Goal: Task Accomplishment & Management: Complete application form

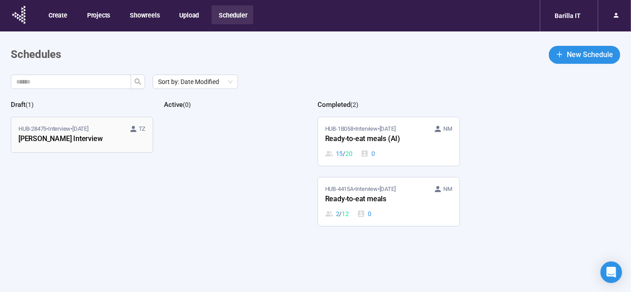
click at [101, 142] on div "[PERSON_NAME] Interview" at bounding box center [67, 139] width 99 height 12
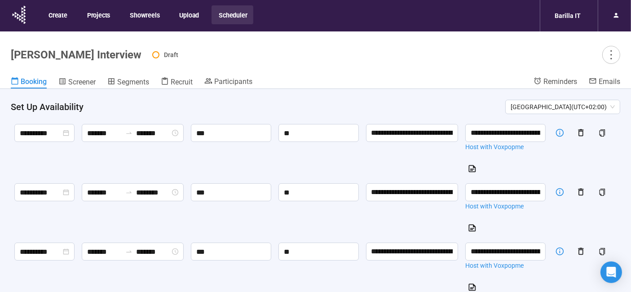
scroll to position [469, 0]
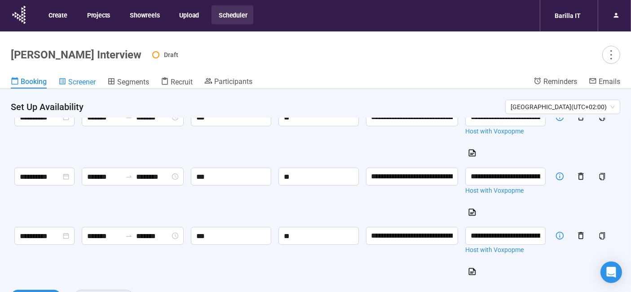
click at [73, 80] on span "Screener" at bounding box center [81, 82] width 27 height 9
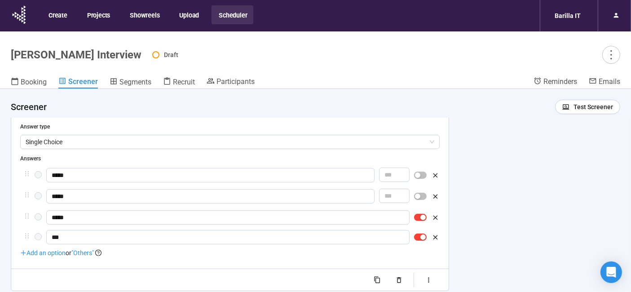
scroll to position [31, 0]
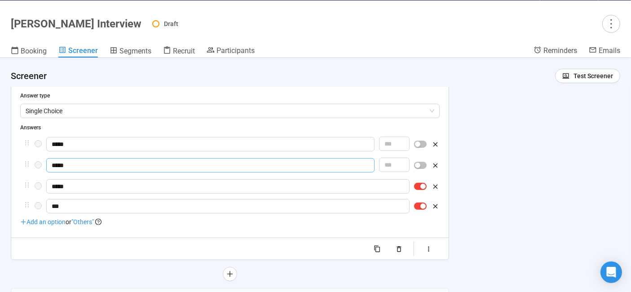
click at [82, 167] on input "*****" at bounding box center [210, 165] width 328 height 14
type input "*****"
click at [56, 185] on input "*****" at bounding box center [227, 186] width 363 height 14
drag, startPoint x: 57, startPoint y: 186, endPoint x: 50, endPoint y: 185, distance: 7.7
click at [50, 185] on input "*****" at bounding box center [227, 186] width 363 height 14
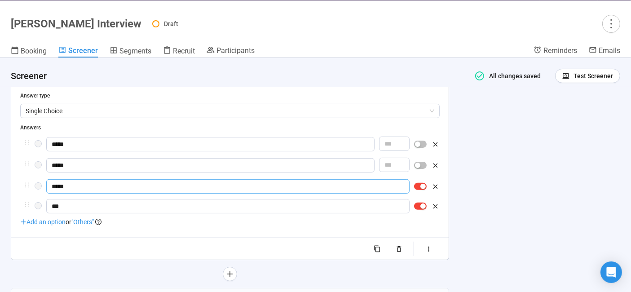
click at [83, 184] on input "*****" at bounding box center [227, 186] width 363 height 14
type input "*****"
click at [77, 162] on input "*****" at bounding box center [210, 165] width 328 height 14
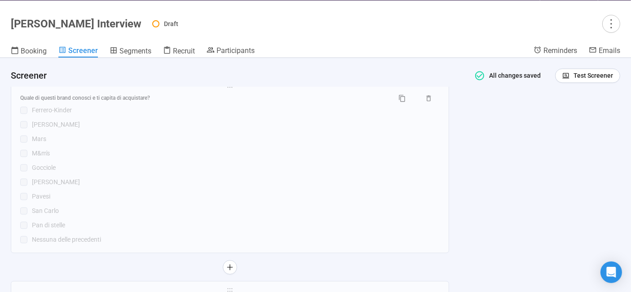
scroll to position [1814, 0]
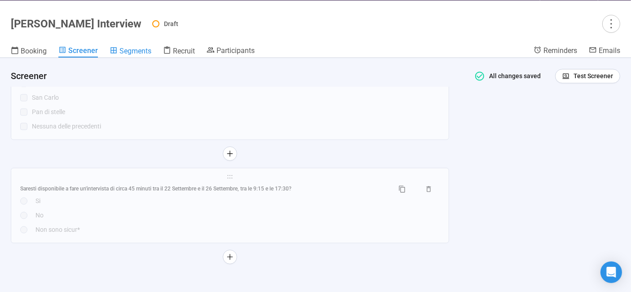
click at [138, 51] on span "Segments" at bounding box center [135, 51] width 32 height 9
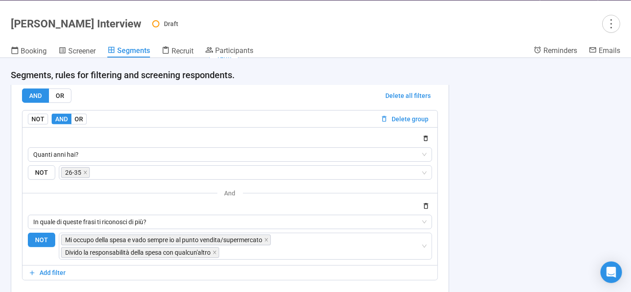
scroll to position [1017, 0]
click at [255, 233] on div "Mi occupo della spesa e vado sempre io al punto vendita/supermercato Divido la …" at bounding box center [241, 245] width 360 height 25
click at [461, 202] on div "**********" at bounding box center [315, 175] width 631 height 234
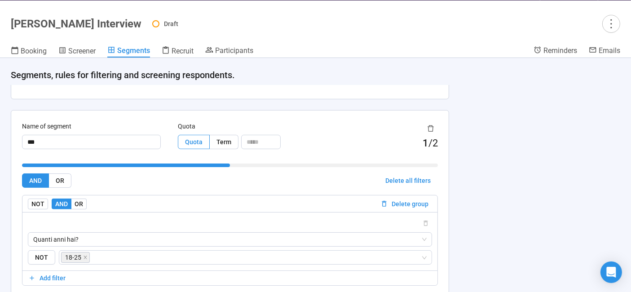
scroll to position [0, 0]
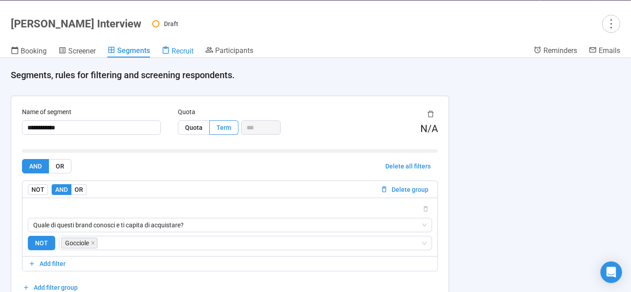
click at [177, 47] on span "Recruit" at bounding box center [182, 51] width 22 height 9
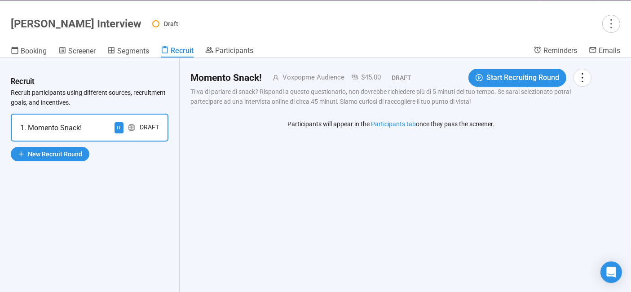
click at [144, 127] on div "Draft" at bounding box center [149, 127] width 19 height 11
click at [587, 72] on icon "more" at bounding box center [582, 77] width 12 height 12
click at [347, 182] on div "Momento Snack! Voxpopme Audience $45.00 Draft Start Recruiting Round Ti va di p…" at bounding box center [391, 175] width 422 height 234
click at [74, 151] on span "New Recruit Round" at bounding box center [55, 154] width 54 height 10
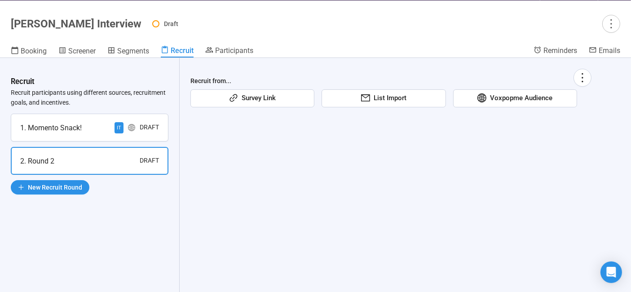
click at [512, 97] on span "Voxpopme Audience" at bounding box center [519, 98] width 66 height 11
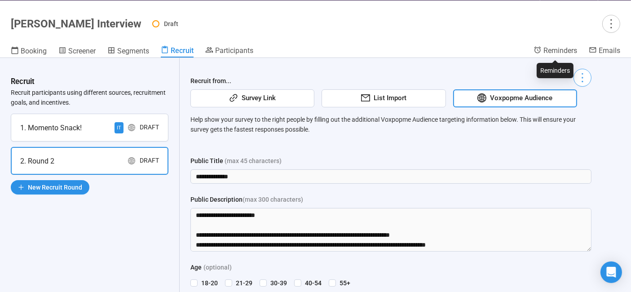
click at [582, 79] on icon "more" at bounding box center [582, 77] width 12 height 12
click at [540, 132] on p "Help show your survey to the right people by filling out the additional Voxpopm…" at bounding box center [390, 124] width 401 height 20
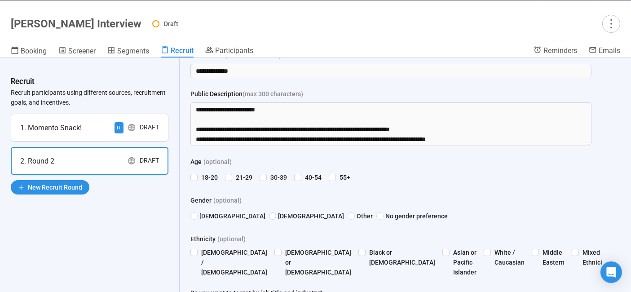
click at [620, 20] on header "[PERSON_NAME] Snack Interview Draft Booking Screener Segments Recruit Participa…" at bounding box center [315, 28] width 631 height 57
click at [72, 51] on span "Screener" at bounding box center [81, 51] width 27 height 9
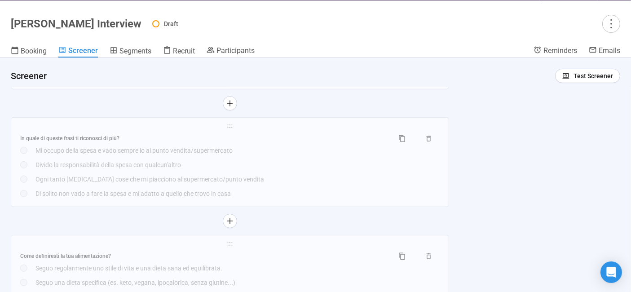
scroll to position [756, 0]
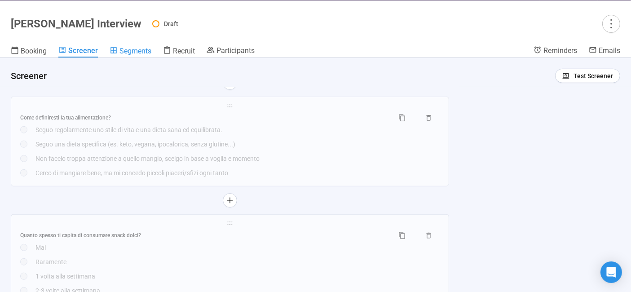
drag, startPoint x: 76, startPoint y: 51, endPoint x: 136, endPoint y: 47, distance: 60.3
click at [136, 47] on span "Segments" at bounding box center [135, 51] width 32 height 9
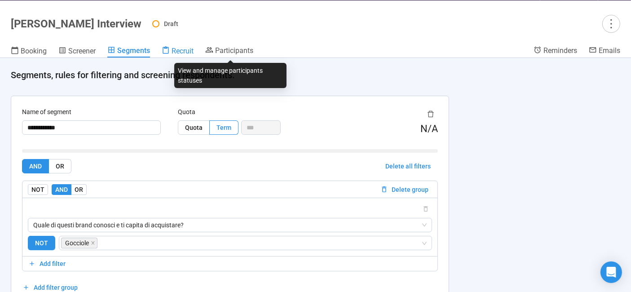
click at [180, 50] on span "Recruit" at bounding box center [182, 51] width 22 height 9
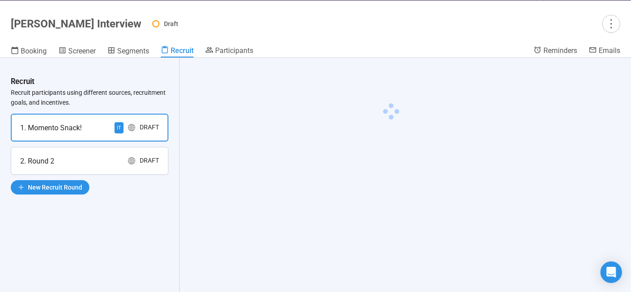
click at [118, 165] on div "2. Round 2 Draft" at bounding box center [89, 160] width 139 height 11
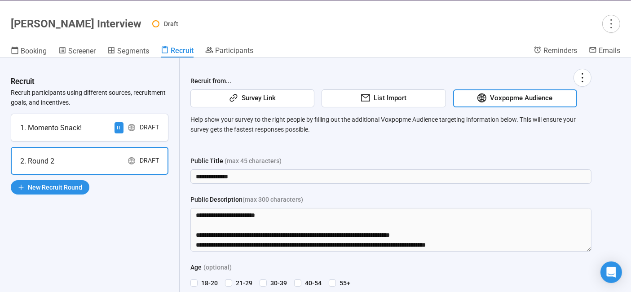
drag, startPoint x: 126, startPoint y: 160, endPoint x: 108, endPoint y: 160, distance: 17.5
click at [109, 160] on div "2. Round 2 Draft" at bounding box center [89, 160] width 139 height 11
click at [585, 77] on icon "more" at bounding box center [582, 77] width 12 height 12
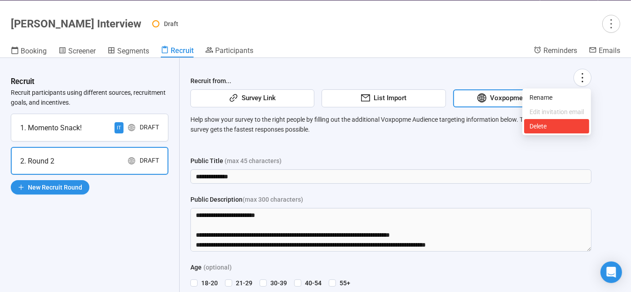
click at [554, 126] on span "Delete" at bounding box center [556, 126] width 54 height 10
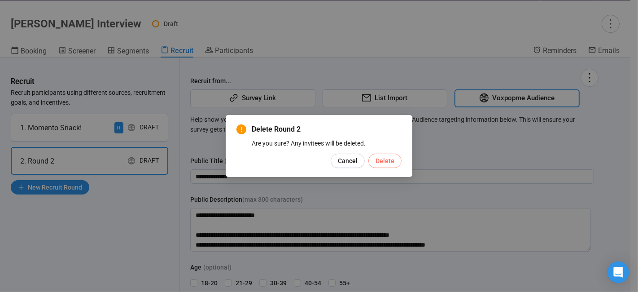
click at [390, 162] on span "Delete" at bounding box center [385, 161] width 19 height 10
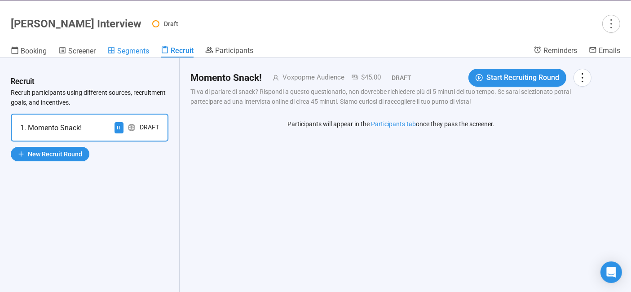
click at [135, 48] on span "Segments" at bounding box center [133, 51] width 32 height 9
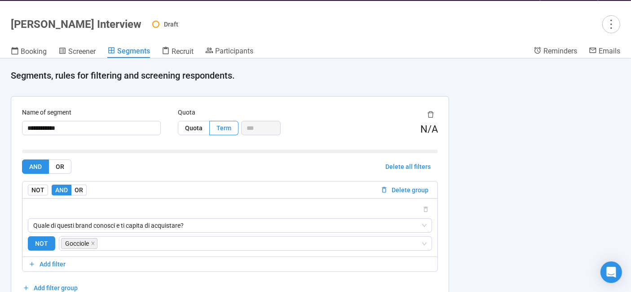
scroll to position [118, 0]
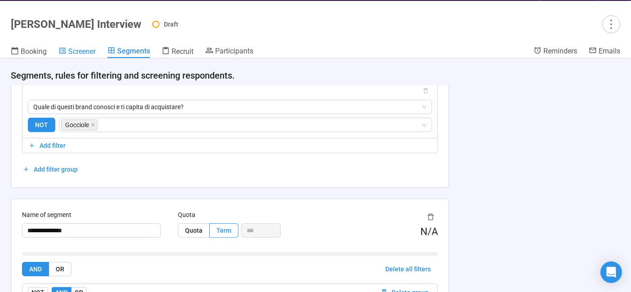
click at [85, 53] on span "Screener" at bounding box center [81, 51] width 27 height 9
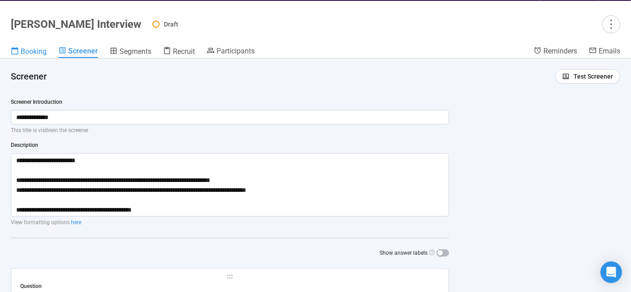
click at [32, 52] on span "Booking" at bounding box center [34, 51] width 26 height 9
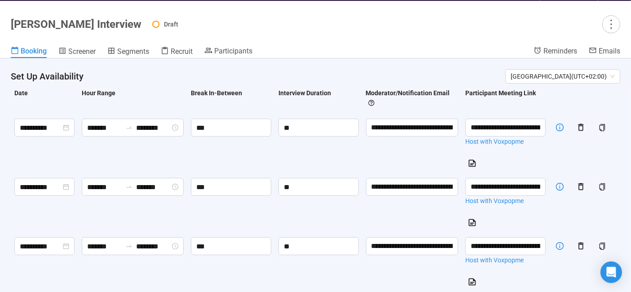
scroll to position [17, 0]
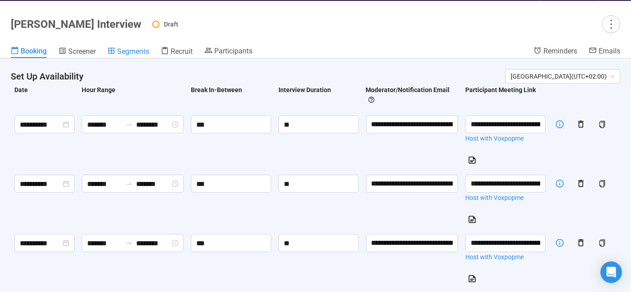
click at [138, 50] on span "Segments" at bounding box center [133, 51] width 32 height 9
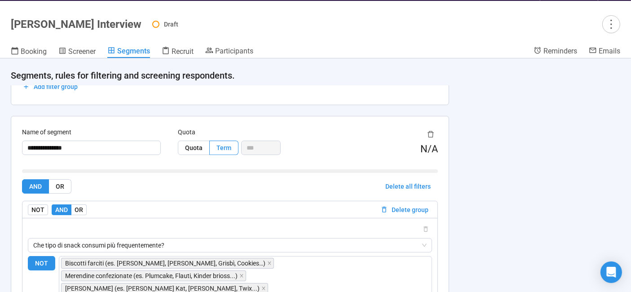
scroll to position [256, 0]
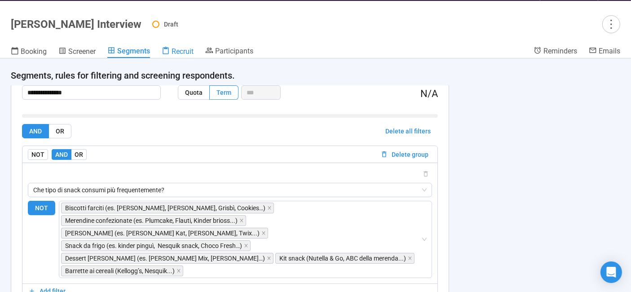
click at [189, 51] on span "Recruit" at bounding box center [182, 51] width 22 height 9
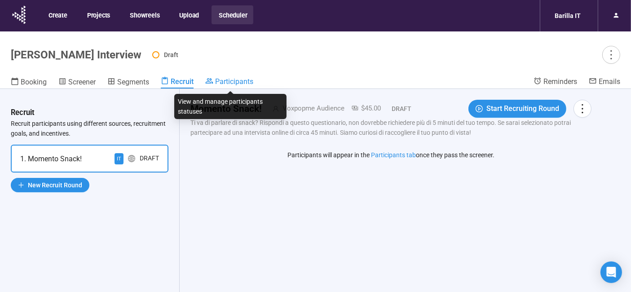
click at [207, 83] on icon at bounding box center [209, 81] width 8 height 8
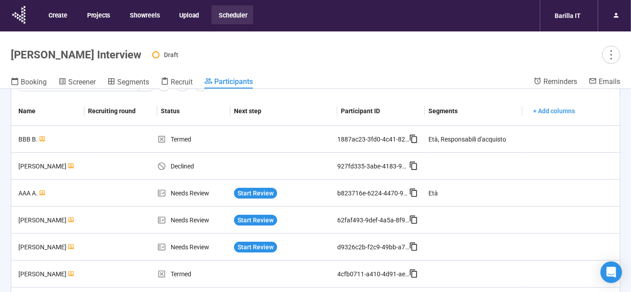
scroll to position [49, 0]
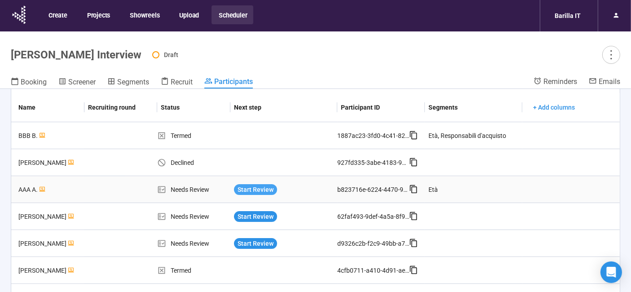
click at [254, 189] on span "Start Review" at bounding box center [255, 189] width 36 height 10
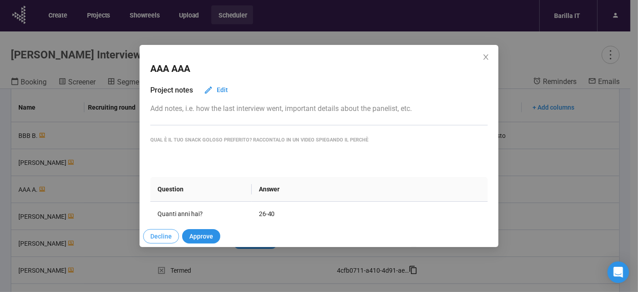
click at [160, 234] on span "Decline" at bounding box center [161, 236] width 22 height 10
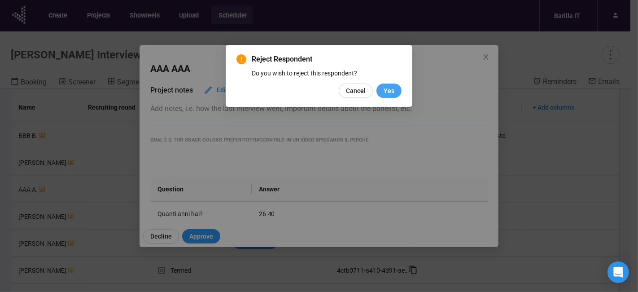
click at [391, 90] on span "Yes" at bounding box center [389, 91] width 11 height 10
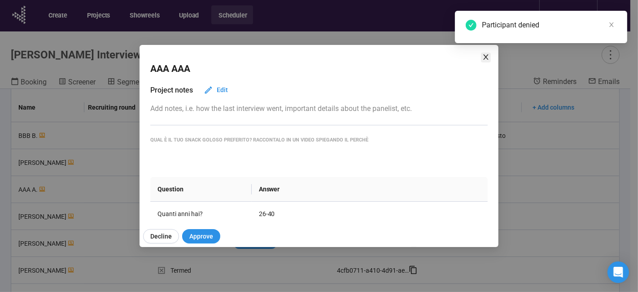
click at [485, 57] on icon "close" at bounding box center [486, 56] width 7 height 7
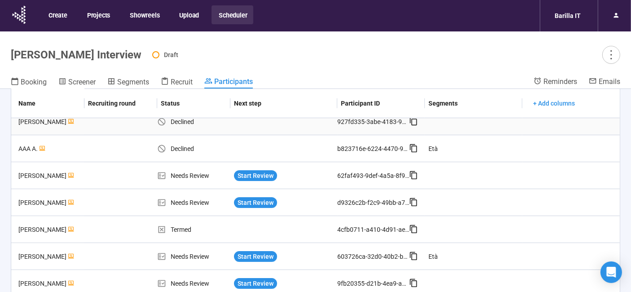
scroll to position [91, 0]
click at [259, 177] on span "Start Review" at bounding box center [255, 175] width 36 height 10
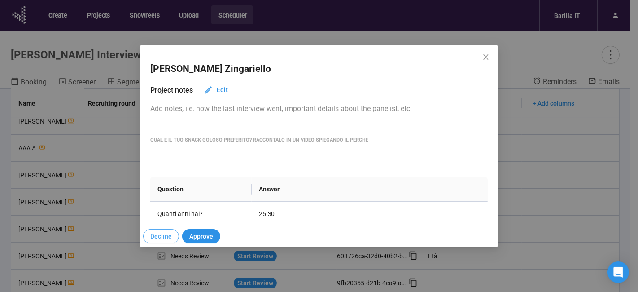
click at [162, 238] on span "Decline" at bounding box center [161, 236] width 22 height 10
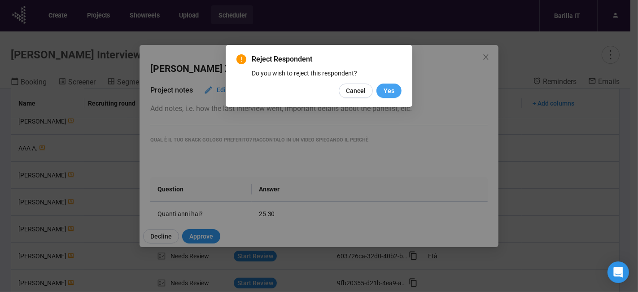
click at [392, 92] on span "Yes" at bounding box center [389, 91] width 11 height 10
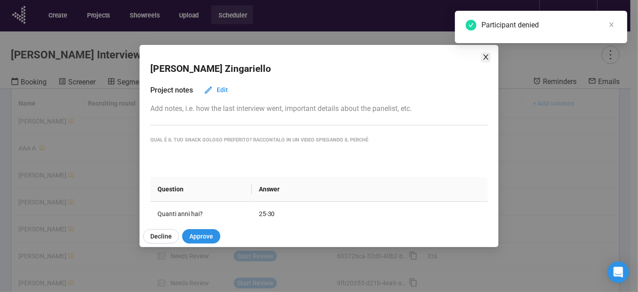
click at [486, 57] on icon "close" at bounding box center [485, 56] width 5 height 5
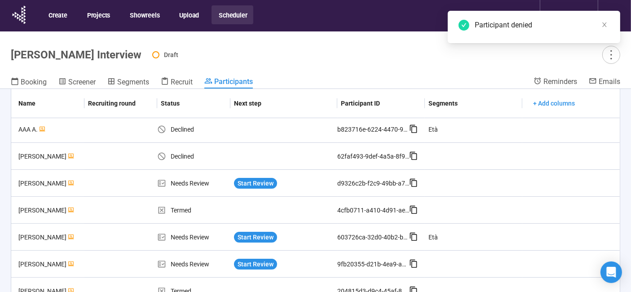
scroll to position [109, 0]
click at [259, 181] on span "Start Review" at bounding box center [255, 184] width 36 height 10
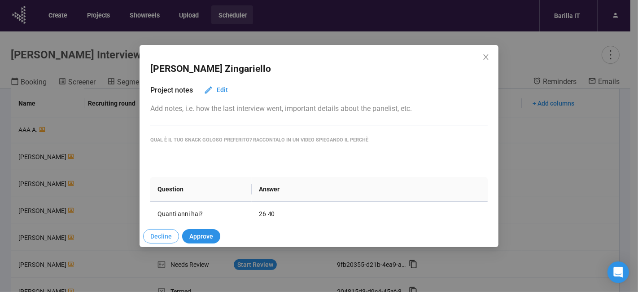
click at [154, 237] on span "Decline" at bounding box center [161, 236] width 22 height 10
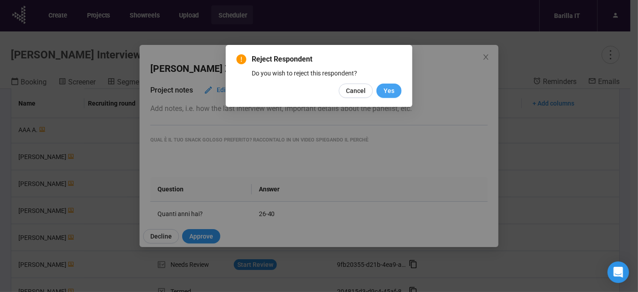
click at [389, 85] on button "Yes" at bounding box center [389, 90] width 25 height 14
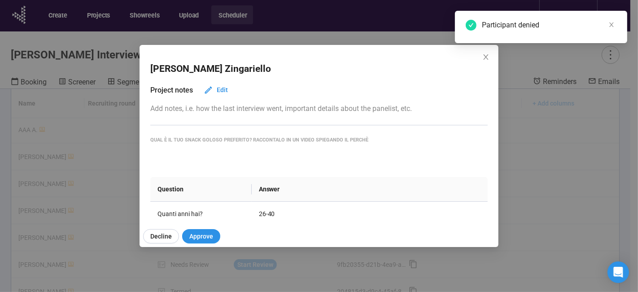
click at [485, 57] on icon "close" at bounding box center [486, 56] width 7 height 7
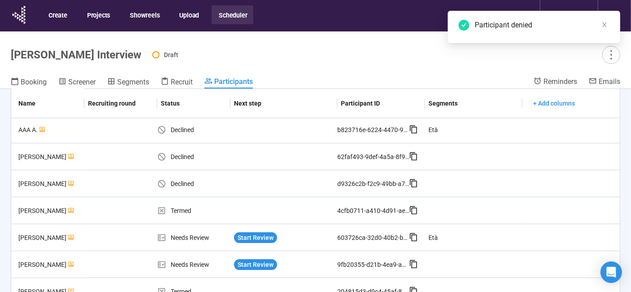
scroll to position [162, 0]
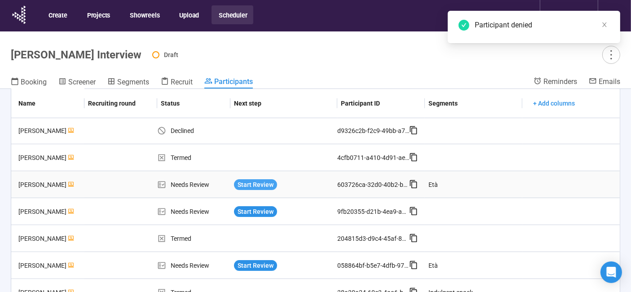
click at [256, 182] on span "Start Review" at bounding box center [255, 185] width 36 height 10
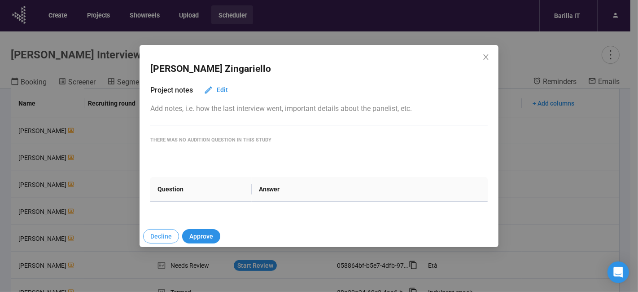
click at [168, 232] on span "Decline" at bounding box center [161, 236] width 22 height 10
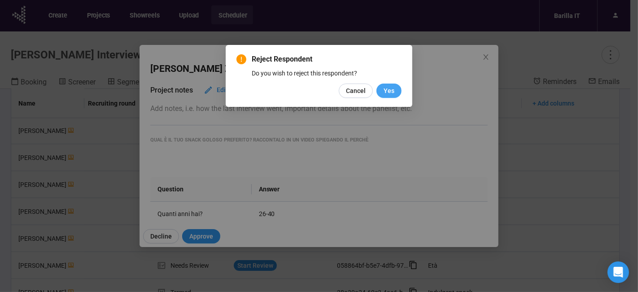
click at [389, 91] on span "Yes" at bounding box center [389, 91] width 11 height 10
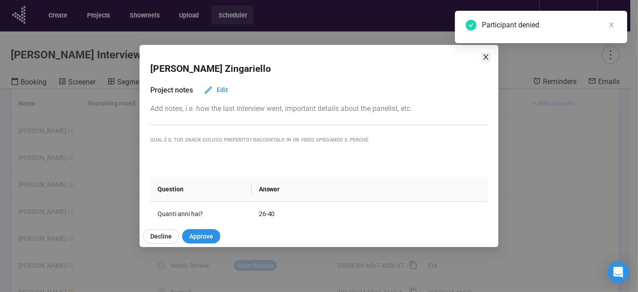
click at [483, 60] on icon "close" at bounding box center [486, 56] width 7 height 7
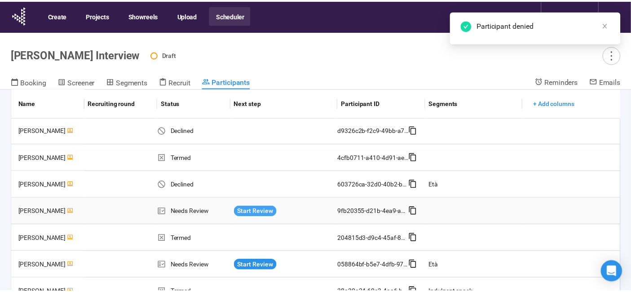
scroll to position [216, 0]
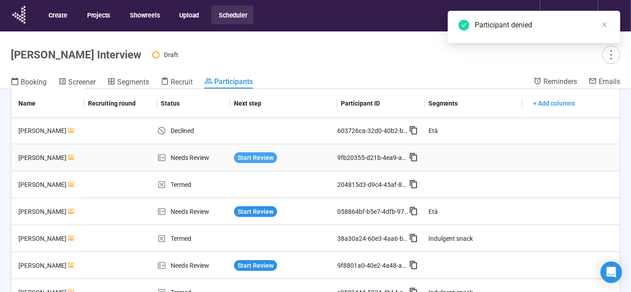
click at [250, 155] on span "Start Review" at bounding box center [255, 158] width 36 height 10
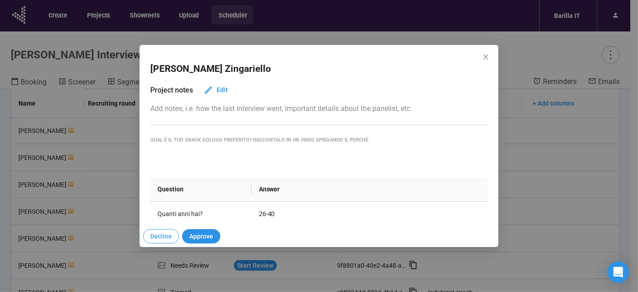
click at [162, 234] on span "Decline" at bounding box center [161, 236] width 22 height 10
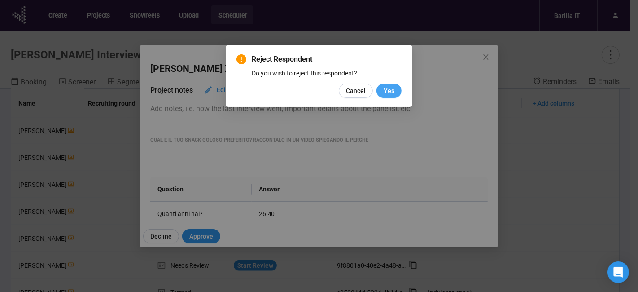
click at [386, 96] on button "Yes" at bounding box center [389, 90] width 25 height 14
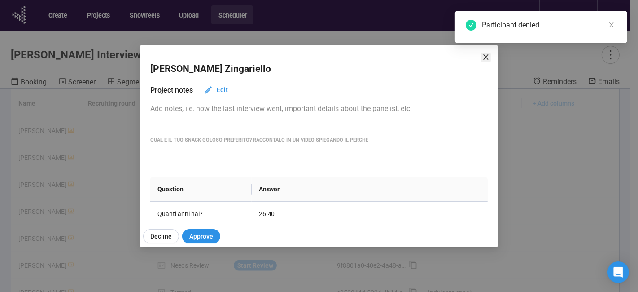
click at [483, 58] on icon "close" at bounding box center [486, 56] width 7 height 7
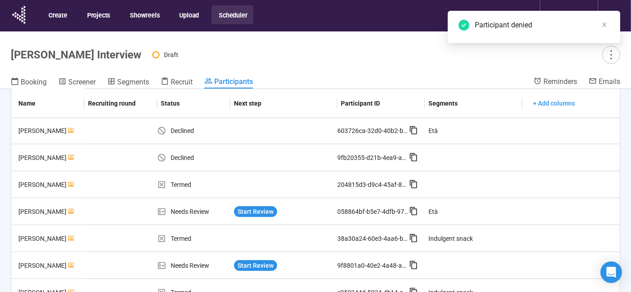
scroll to position [241, 0]
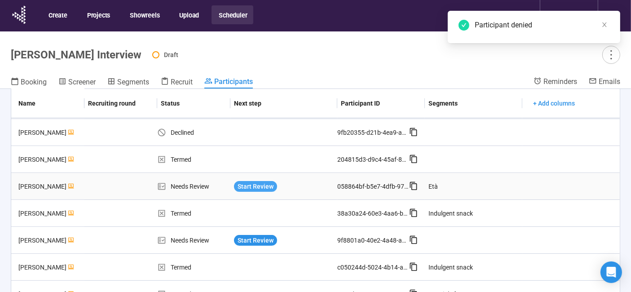
click at [255, 184] on span "Start Review" at bounding box center [255, 186] width 36 height 10
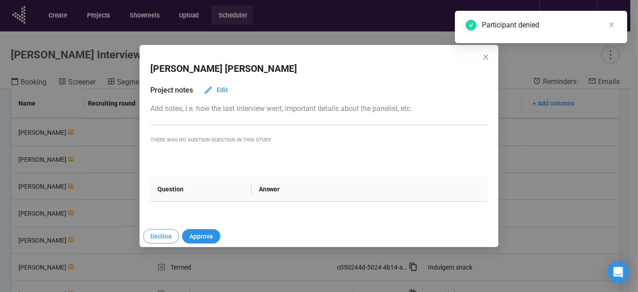
click at [160, 240] on span "Decline" at bounding box center [161, 236] width 22 height 10
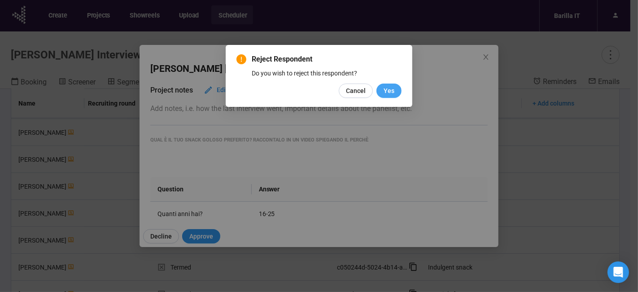
click at [390, 87] on span "Yes" at bounding box center [389, 91] width 11 height 10
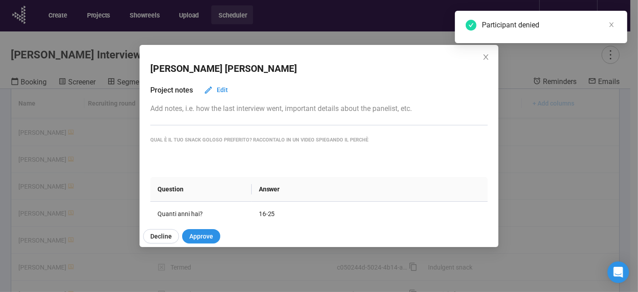
click at [482, 58] on span "Close" at bounding box center [486, 58] width 10 height 10
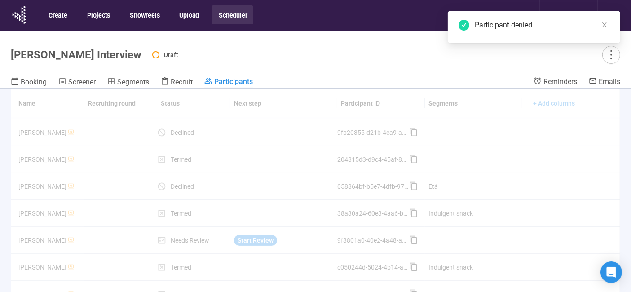
scroll to position [283, 0]
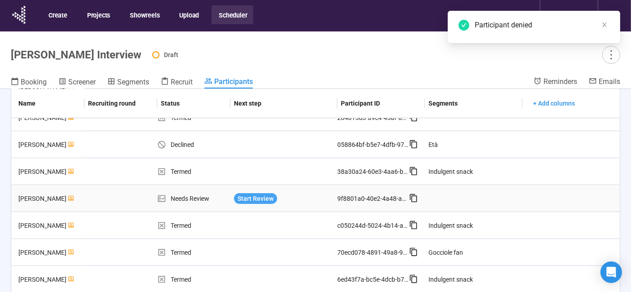
click at [257, 198] on span "Start Review" at bounding box center [255, 198] width 36 height 10
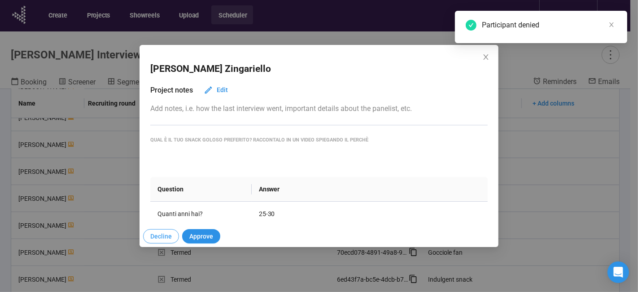
click at [161, 238] on span "Decline" at bounding box center [161, 236] width 22 height 10
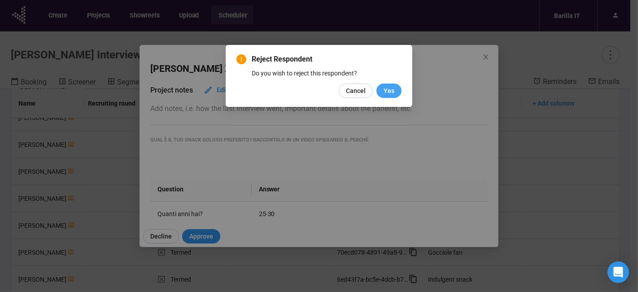
click at [395, 88] on button "Yes" at bounding box center [389, 90] width 25 height 14
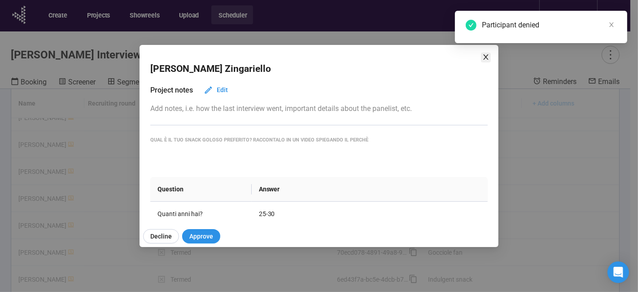
click at [486, 56] on icon "close" at bounding box center [486, 56] width 7 height 7
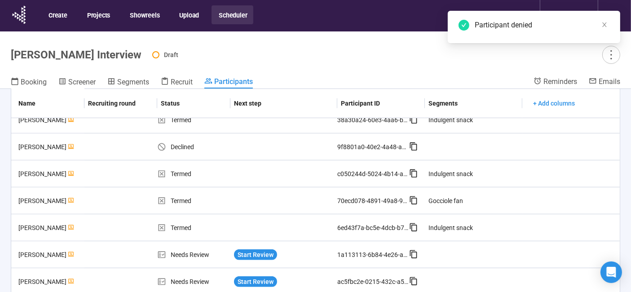
scroll to position [31, 0]
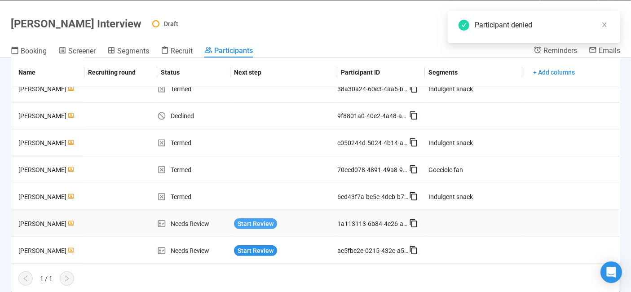
click at [242, 221] on span "Start Review" at bounding box center [255, 224] width 36 height 10
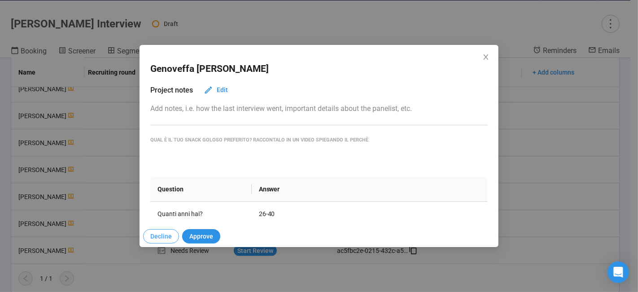
click at [163, 237] on span "Decline" at bounding box center [161, 236] width 22 height 10
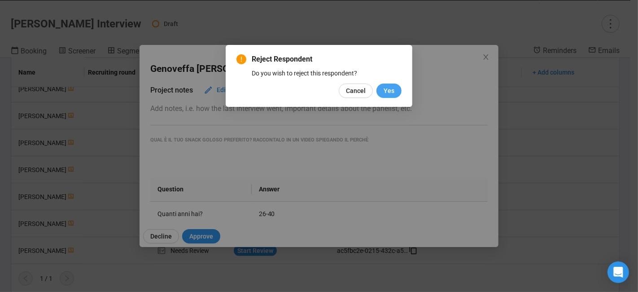
click at [388, 90] on span "Yes" at bounding box center [389, 91] width 11 height 10
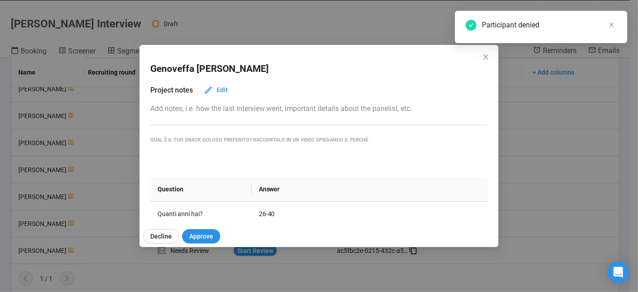
click at [485, 58] on icon "close" at bounding box center [486, 56] width 7 height 7
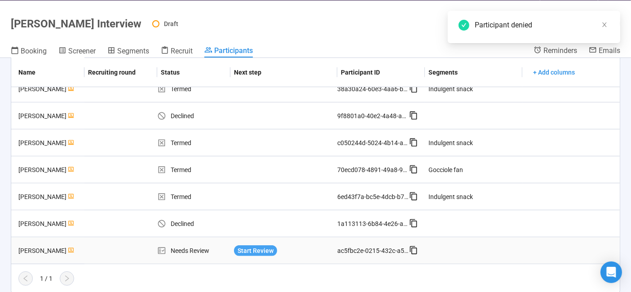
click at [253, 252] on span "Start Review" at bounding box center [255, 251] width 36 height 10
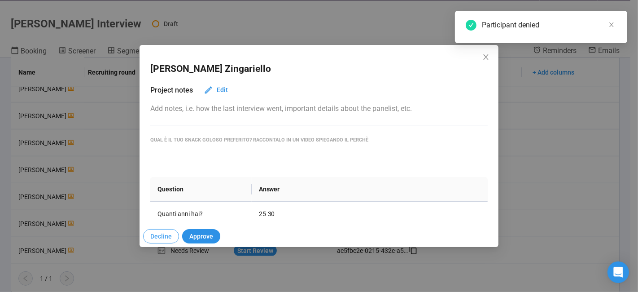
click at [163, 236] on span "Decline" at bounding box center [161, 236] width 22 height 10
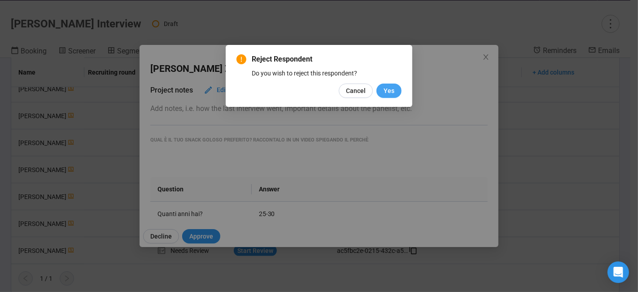
click at [387, 89] on span "Yes" at bounding box center [389, 91] width 11 height 10
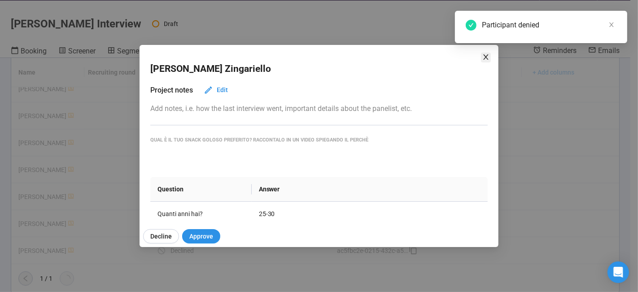
click at [485, 59] on icon "close" at bounding box center [486, 56] width 7 height 7
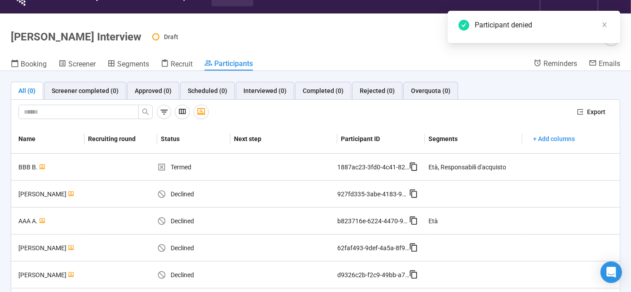
scroll to position [0, 0]
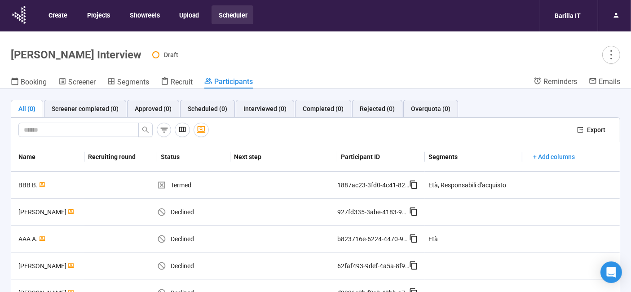
click at [83, 76] on header "[PERSON_NAME] Snack Interview Draft Booking Screener Segments Recruit Participa…" at bounding box center [315, 59] width 631 height 57
click at [133, 82] on span "Segments" at bounding box center [133, 82] width 32 height 9
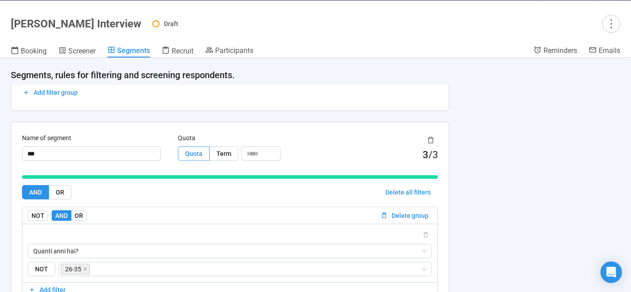
scroll to position [691, 0]
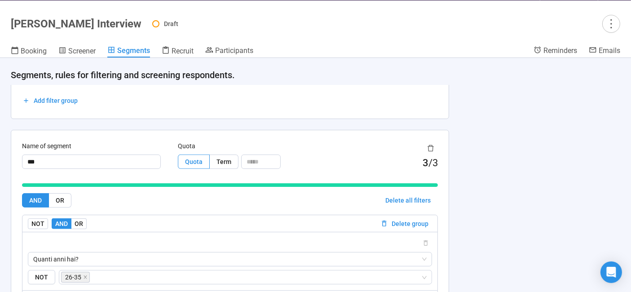
click at [423, 155] on div "3" at bounding box center [425, 163] width 6 height 16
click at [422, 155] on div "3" at bounding box center [425, 163] width 6 height 16
click at [179, 48] on span "Recruit" at bounding box center [182, 51] width 22 height 9
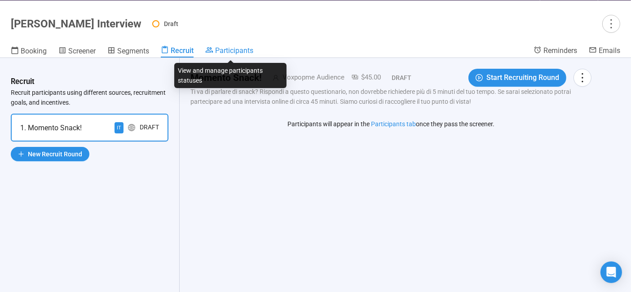
click at [227, 49] on span "Participants" at bounding box center [234, 50] width 38 height 9
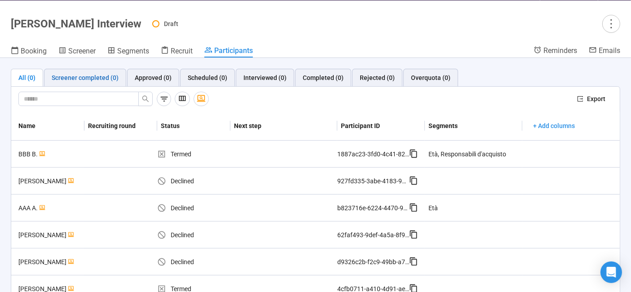
drag, startPoint x: 98, startPoint y: 78, endPoint x: 102, endPoint y: 75, distance: 4.6
click at [99, 78] on div "Screener completed (0)" at bounding box center [85, 78] width 67 height 10
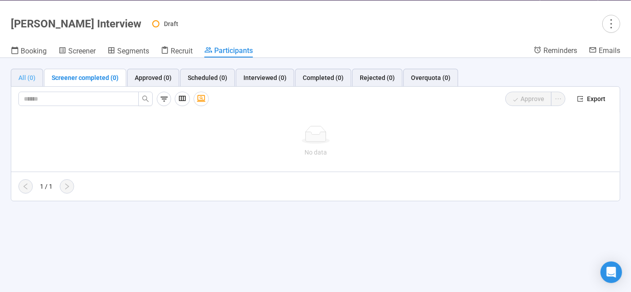
click at [36, 76] on div "All (0)" at bounding box center [27, 78] width 32 height 18
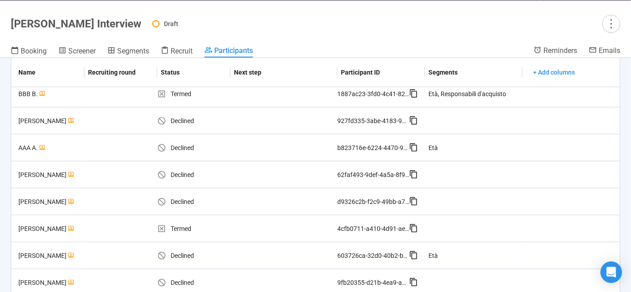
scroll to position [334, 0]
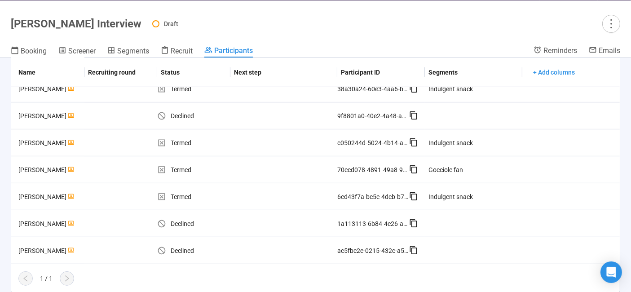
click at [60, 281] on div "1 / 1" at bounding box center [311, 278] width 601 height 14
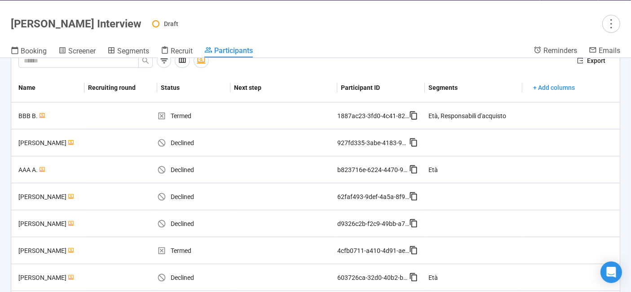
scroll to position [0, 0]
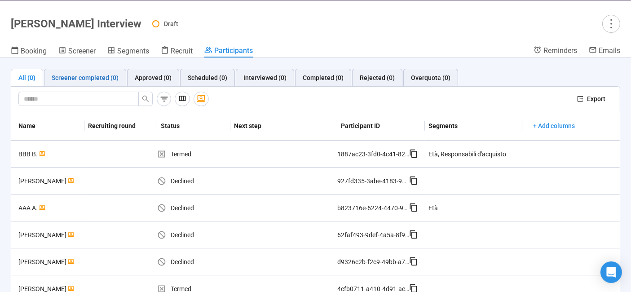
click at [88, 77] on div "Screener completed (0)" at bounding box center [85, 78] width 67 height 10
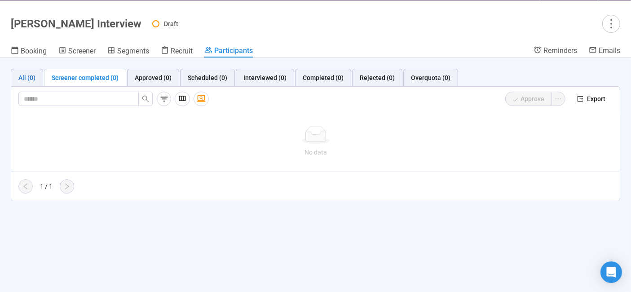
click at [27, 75] on div "All (0)" at bounding box center [26, 78] width 17 height 10
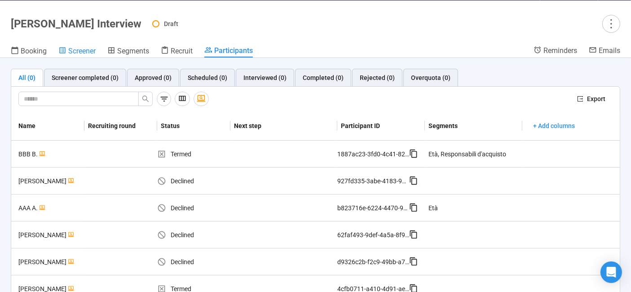
click at [75, 50] on span "Screener" at bounding box center [81, 51] width 27 height 9
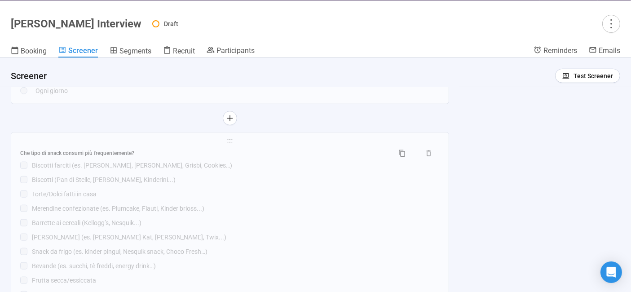
scroll to position [995, 0]
